Goal: Find specific page/section: Find specific page/section

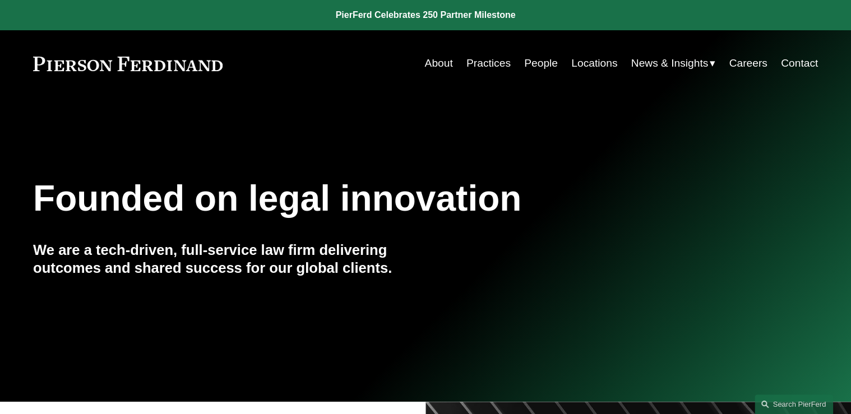
click at [534, 63] on link "People" at bounding box center [541, 63] width 34 height 21
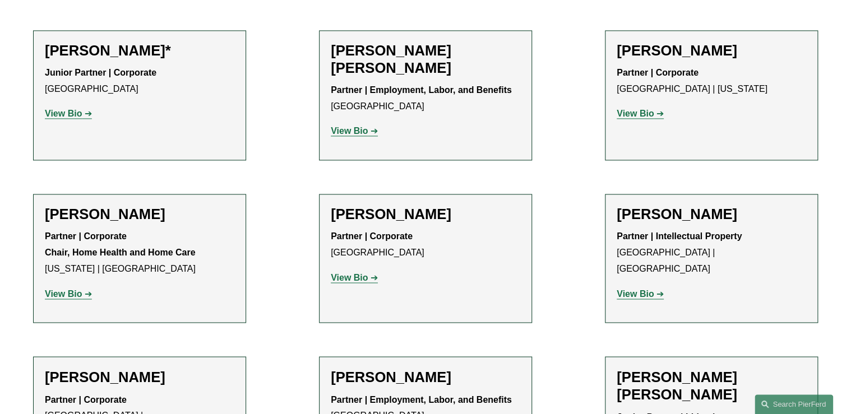
scroll to position [785, 0]
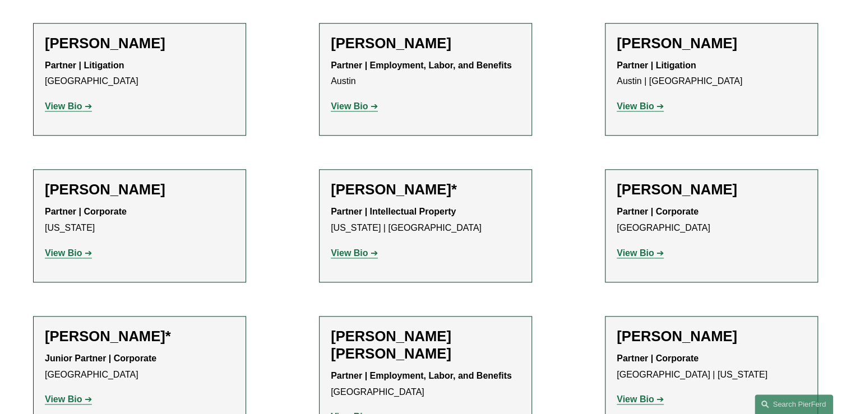
scroll to position [650, 0]
